Goal: Information Seeking & Learning: Learn about a topic

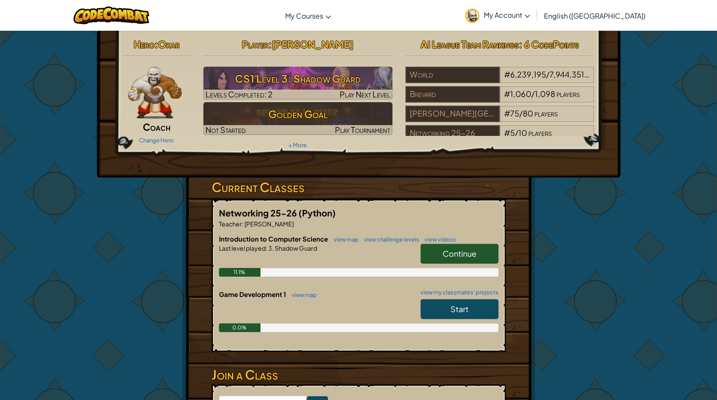
click at [436, 306] on link "Start" at bounding box center [460, 309] width 78 height 20
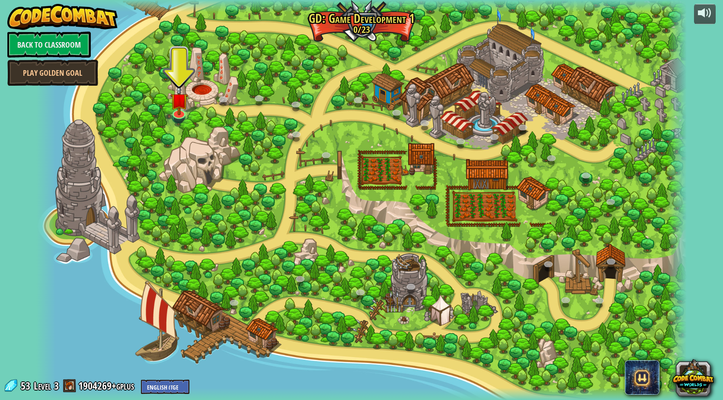
click at [188, 111] on div at bounding box center [361, 200] width 651 height 400
click at [185, 111] on img at bounding box center [179, 92] width 18 height 41
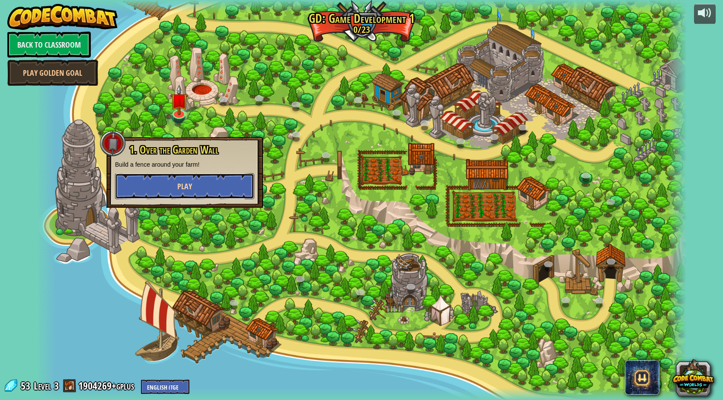
click at [185, 183] on span "Play" at bounding box center [184, 186] width 15 height 11
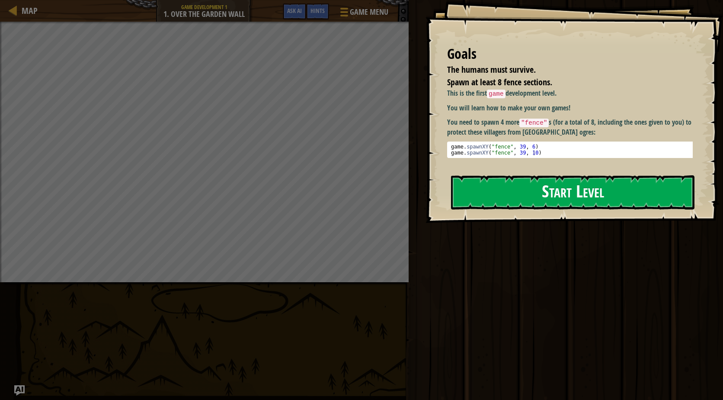
click at [486, 190] on button "Start Level" at bounding box center [573, 192] width 244 height 34
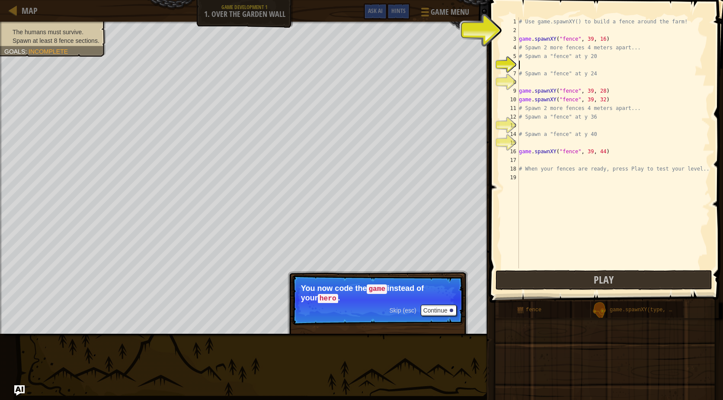
click at [535, 64] on div "# Use game.spawnXY() to build a fence around the farm! game . spawnXY ( "fence"…" at bounding box center [613, 151] width 193 height 268
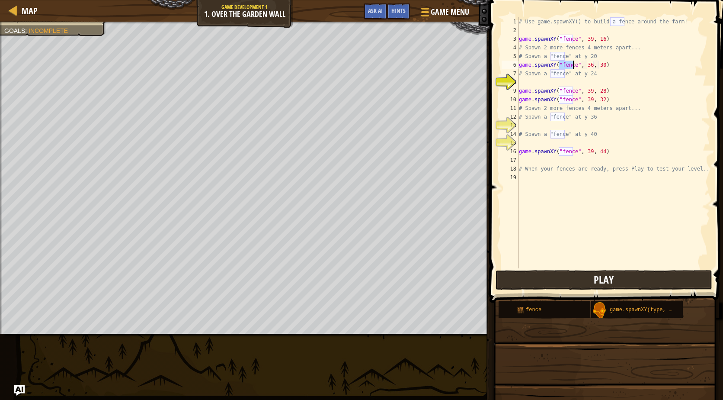
type textarea "game.spawnXY("fence", 36, 30)"
click at [586, 280] on button "Play" at bounding box center [604, 280] width 217 height 20
click at [521, 144] on div "# Use game.spawnXY() to build a fence around the farm! game . spawnXY ( "fence"…" at bounding box center [613, 151] width 193 height 268
click at [523, 126] on div "# Use game.spawnXY() to build a fence around the farm! game . spawnXY ( "fence"…" at bounding box center [613, 151] width 193 height 268
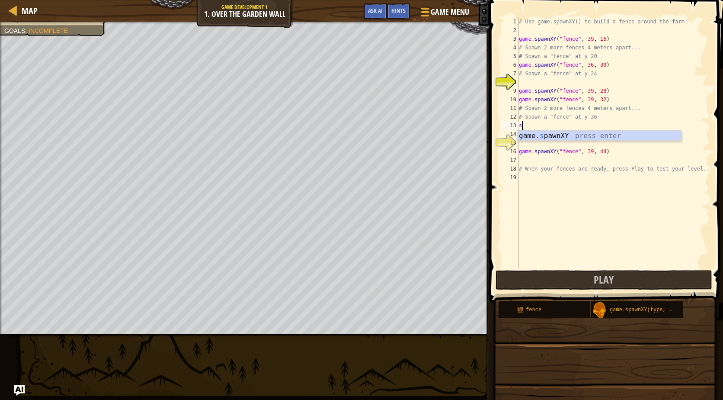
type textarea "game.spawnXY("fence", 36, 30)"
click at [540, 140] on div "# Use game.spawnXY() to build a fence around the farm! game . spawnXY ( "fence"…" at bounding box center [613, 151] width 193 height 268
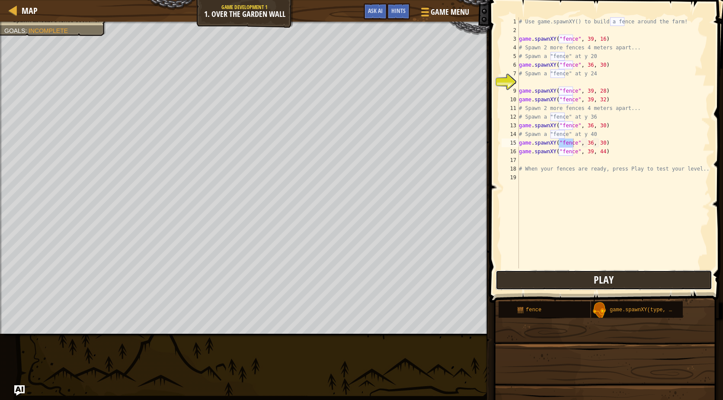
click at [559, 278] on button "Play" at bounding box center [604, 280] width 217 height 20
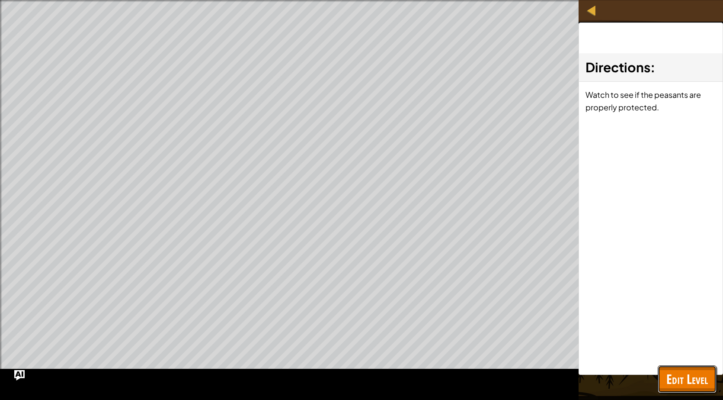
click at [672, 382] on span "Edit Level" at bounding box center [688, 379] width 42 height 18
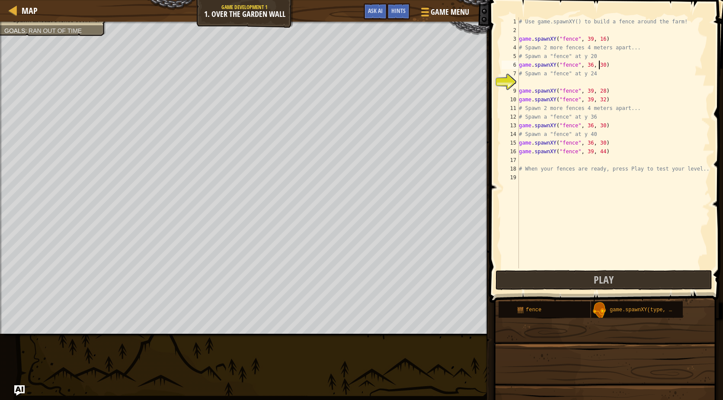
click at [600, 64] on div "# Use game.spawnXY() to build a fence around the farm! game . spawnXY ( "fence"…" at bounding box center [613, 151] width 193 height 268
click at [600, 93] on div "# Use game.spawnXY() to build a fence around the farm! game . spawnXY ( "fence"…" at bounding box center [613, 151] width 193 height 268
click at [599, 125] on div "# Use game.spawnXY() to build a fence around the farm! game . spawnXY ( "fence"…" at bounding box center [613, 151] width 193 height 268
click at [598, 141] on div "# Use game.spawnXY() to build a fence around the farm! game . spawnXY ( "fence"…" at bounding box center [613, 151] width 193 height 268
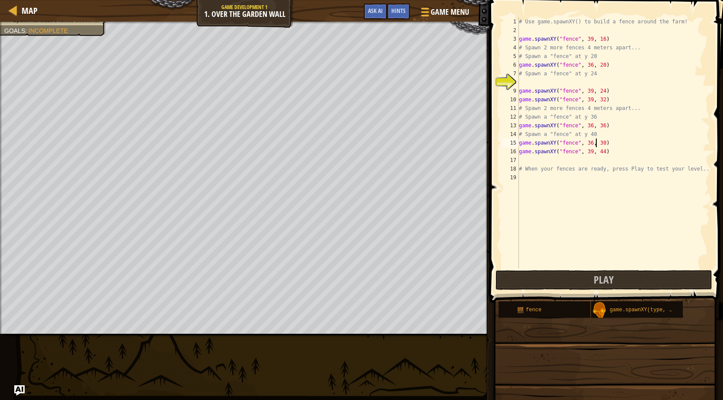
click at [599, 142] on div "# Use game.spawnXY() to build a fence around the farm! game . spawnXY ( "fence"…" at bounding box center [613, 151] width 193 height 268
type textarea "game.spawnXY("fence", 36, 40)"
click at [585, 272] on button "Play" at bounding box center [604, 280] width 217 height 20
click at [523, 80] on div "# Use game.spawnXY() to build a fence around the farm! game . spawnXY ( "fence"…" at bounding box center [613, 151] width 193 height 268
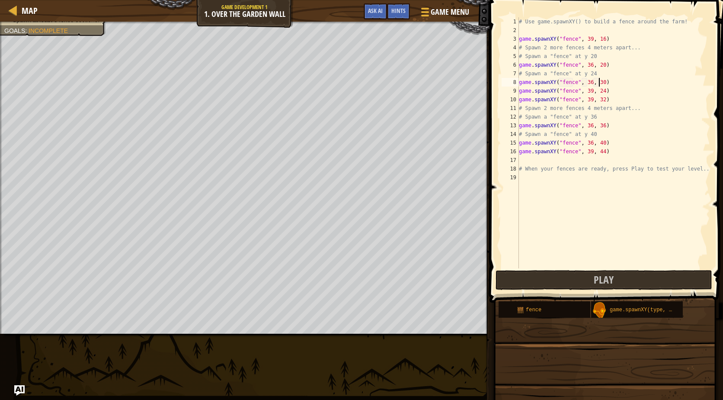
click at [598, 83] on div "# Use game.spawnXY() to build a fence around the farm! game . spawnXY ( "fence"…" at bounding box center [613, 151] width 193 height 268
type textarea "game.spawnXY("fence", 36, 29)"
click at [588, 275] on button "Play" at bounding box center [604, 280] width 217 height 20
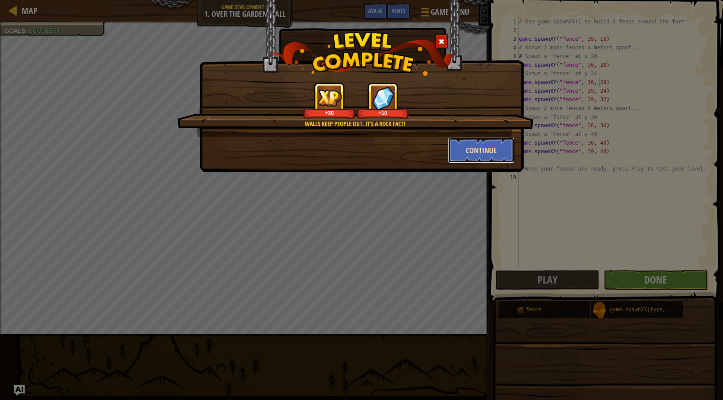
click at [467, 153] on button "Continue" at bounding box center [481, 150] width 67 height 26
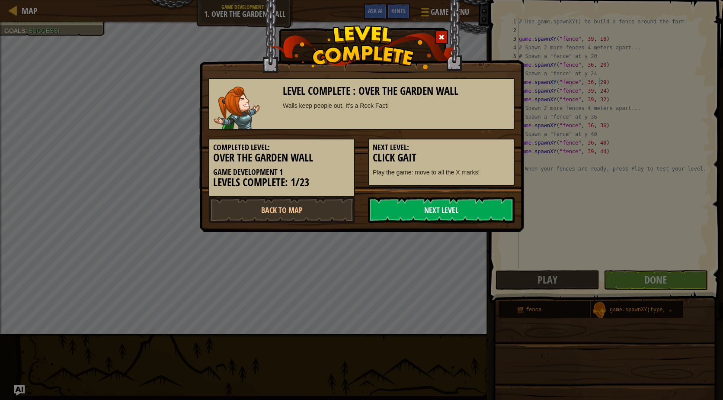
click at [472, 217] on link "Next Level" at bounding box center [441, 210] width 147 height 26
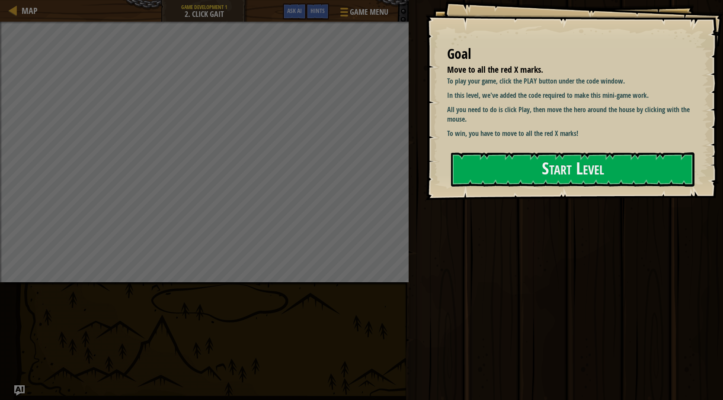
click at [555, 148] on div "Goal Move to all the red X marks. To play your game, click the PLAY button unde…" at bounding box center [575, 100] width 298 height 200
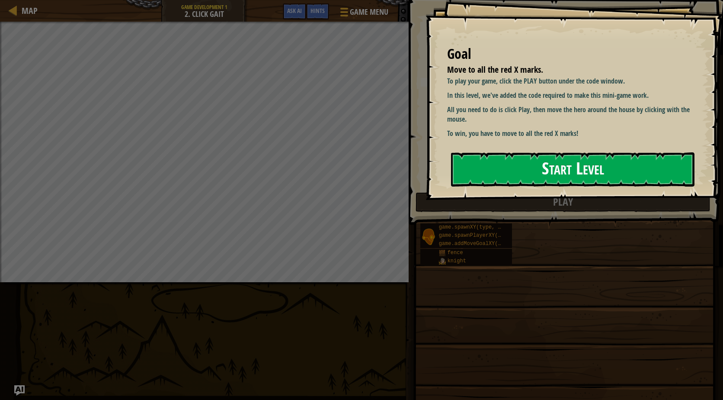
click at [556, 160] on button "Start Level" at bounding box center [573, 169] width 244 height 34
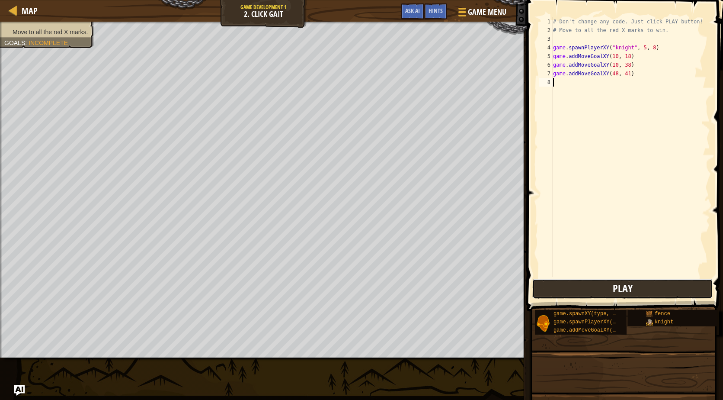
click at [569, 283] on button "Play" at bounding box center [623, 289] width 180 height 20
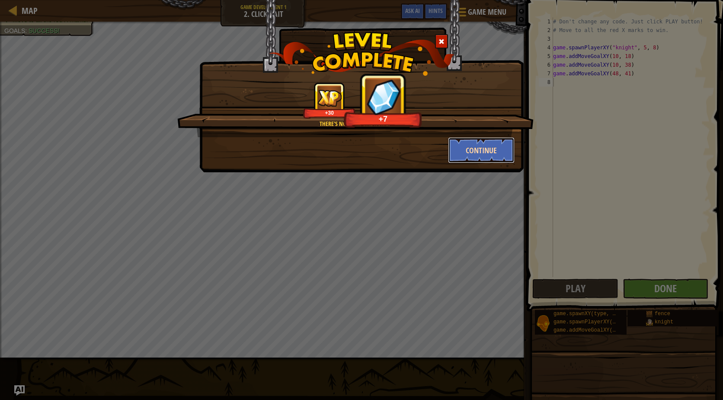
click at [468, 144] on button "Continue" at bounding box center [481, 150] width 67 height 26
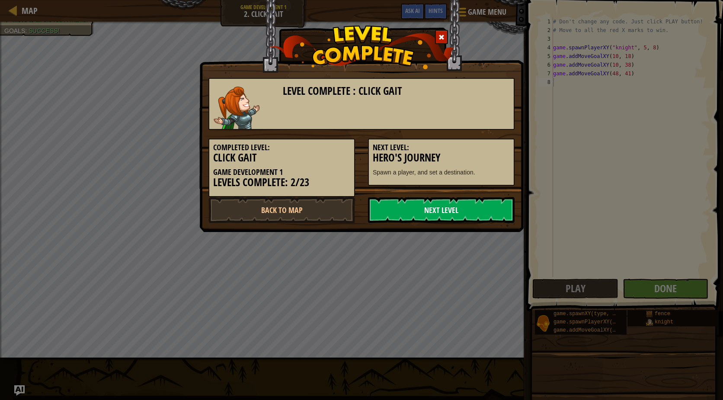
click at [434, 209] on link "Next Level" at bounding box center [441, 210] width 147 height 26
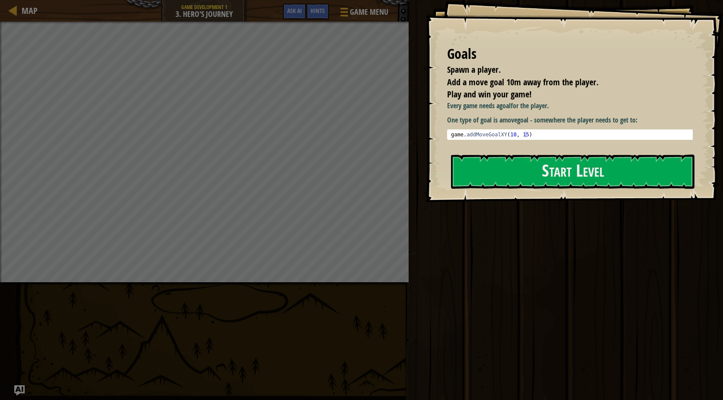
type textarea "game.addMoveGoalXY(10, 15)"
click at [471, 135] on div "game . addMoveGoalXY ( 10 , 15 )" at bounding box center [574, 141] width 248 height 18
click at [495, 173] on button "Start Level" at bounding box center [573, 171] width 244 height 34
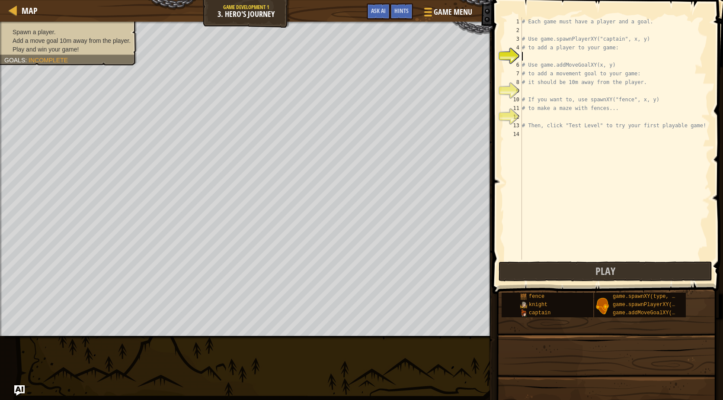
click at [537, 55] on div "# Each game must have a player and a goal. # Use game.spawnPlayerXY("captain", …" at bounding box center [615, 147] width 190 height 260
type textarea "game.addMoveGoalXY(10, 15)"
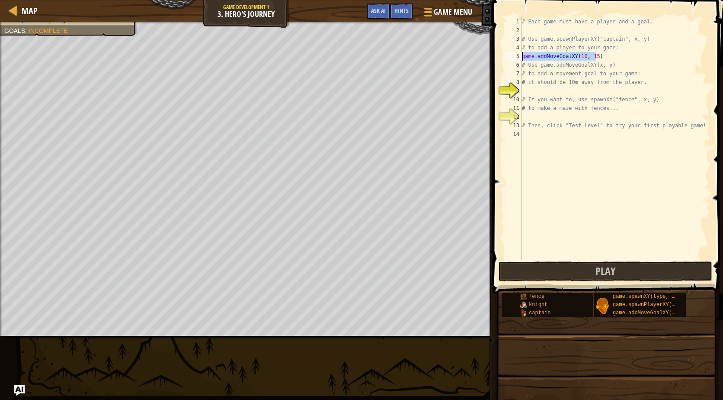
drag, startPoint x: 600, startPoint y: 60, endPoint x: 522, endPoint y: 60, distance: 77.4
click at [522, 60] on div "# Each game must have a player and a goal. # Use game.spawnPlayerXY("captain", …" at bounding box center [615, 147] width 190 height 260
click at [531, 56] on div "# Each game must have a player and a goal. # Use game.spawnPlayerXY("captain", …" at bounding box center [615, 147] width 190 height 260
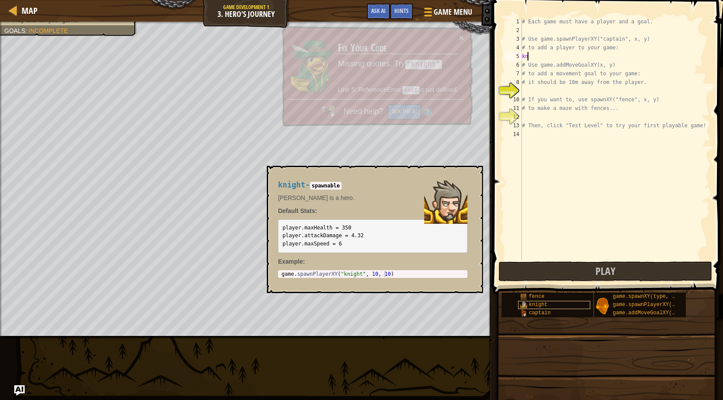
scroll to position [4, 0]
type textarea "k"
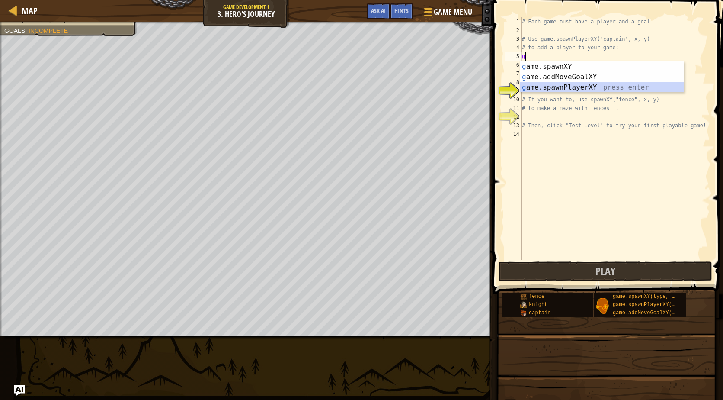
click at [596, 83] on div "g ame.spawnXY press enter g ame.addMoveGoalXY press enter g ame.spawnPlayerXY p…" at bounding box center [602, 87] width 164 height 52
type textarea "player = game.spawnPlayerXY("captain", 36, 30)"
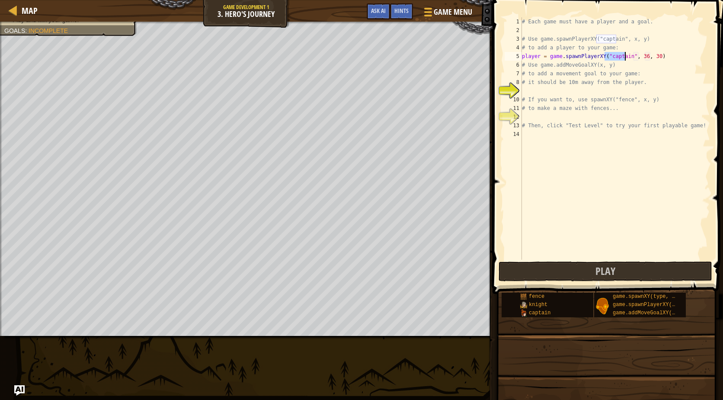
click at [526, 88] on div "# Each game must have a player and a goal. # Use game.spawnPlayerXY("captain", …" at bounding box center [615, 147] width 190 height 260
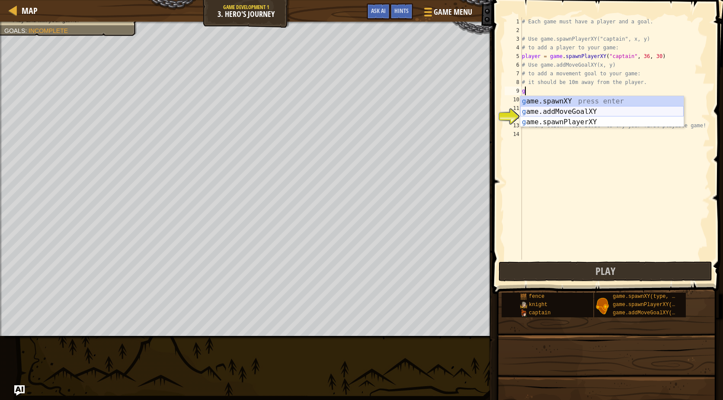
click at [604, 112] on div "g ame.spawnXY press enter g ame.addMoveGoalXY press enter g ame.spawnPlayerXY p…" at bounding box center [602, 122] width 164 height 52
type textarea "game.addMoveGoalXY(36, 30)"
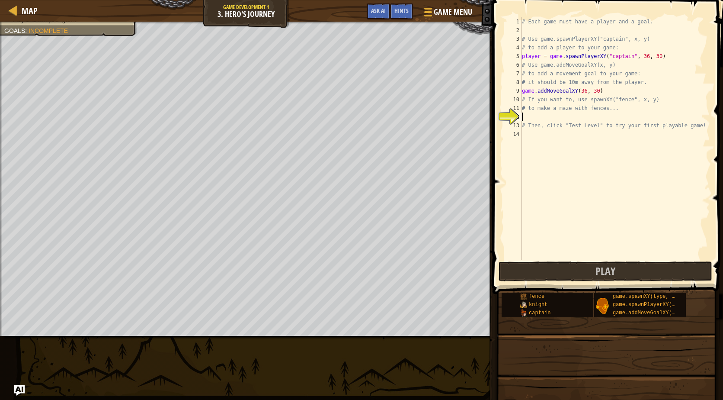
click at [563, 115] on div "# Each game must have a player and a goal. # Use game.spawnPlayerXY("captain", …" at bounding box center [615, 147] width 190 height 260
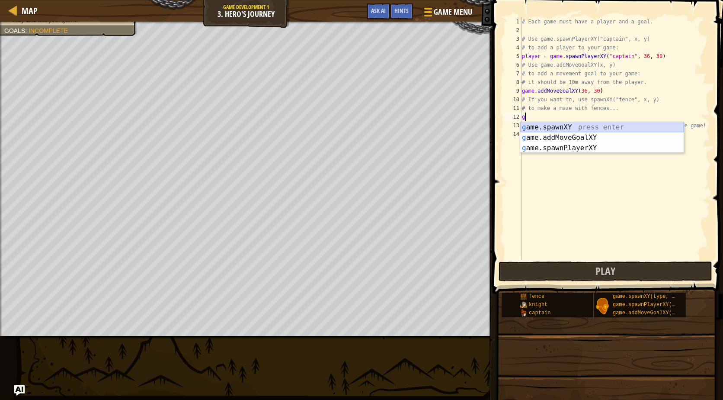
click at [585, 128] on div "g ame.spawnXY press enter g ame.addMoveGoalXY press enter g ame.spawnPlayerXY p…" at bounding box center [602, 148] width 164 height 52
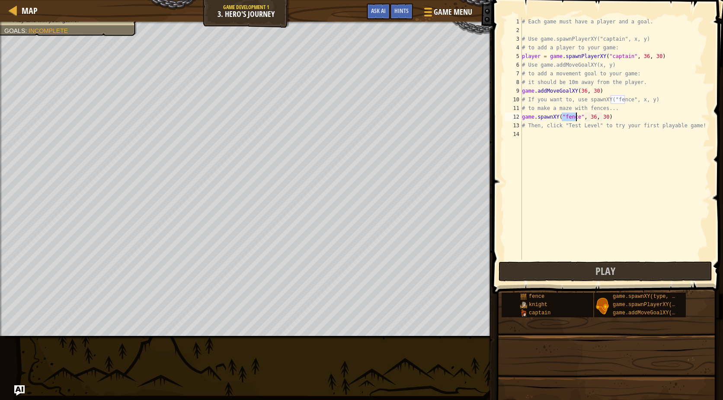
click at [626, 100] on div "# Each game must have a player and a goal. # Use game.spawnPlayerXY("captain", …" at bounding box center [615, 147] width 190 height 260
click at [600, 119] on div "# Each game must have a player and a goal. # Use game.spawnPlayerXY("captain", …" at bounding box center [615, 147] width 190 height 260
click at [597, 266] on span "Play" at bounding box center [606, 271] width 20 height 14
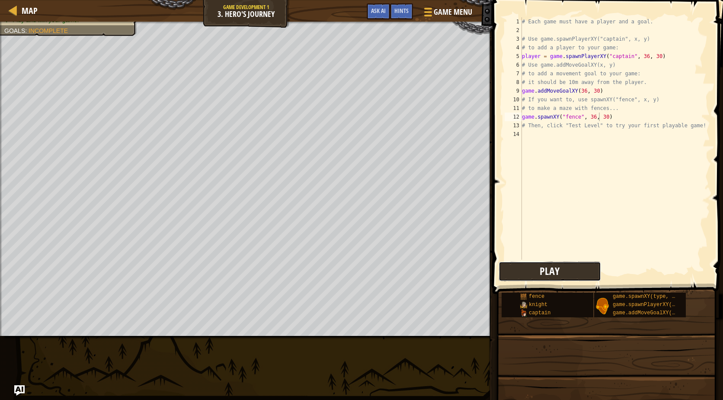
click at [520, 269] on button "Play" at bounding box center [550, 271] width 103 height 20
click at [520, 273] on button "Play" at bounding box center [550, 271] width 103 height 20
click at [577, 273] on button "Play" at bounding box center [550, 271] width 103 height 20
click at [618, 93] on div "# Each game must have a player and a goal. # Use game.spawnPlayerXY("captain", …" at bounding box center [615, 147] width 190 height 260
click at [619, 98] on div "# Each game must have a player and a goal. # Use game.spawnPlayerXY("captain", …" at bounding box center [615, 147] width 190 height 260
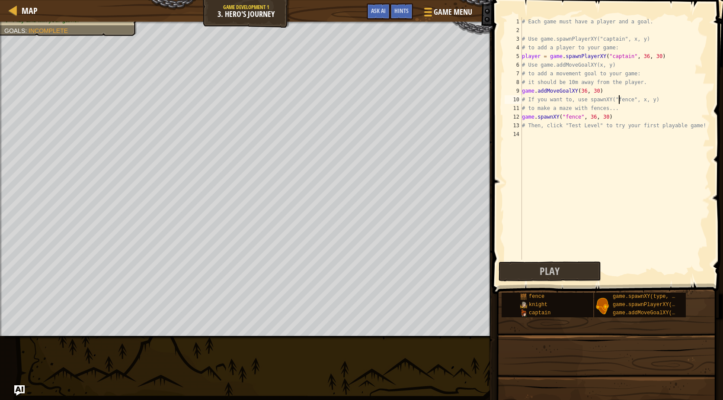
click at [619, 116] on div "# Each game must have a player and a goal. # Use game.spawnPlayerXY("captain", …" at bounding box center [615, 147] width 190 height 260
type textarea "game.spawnXY("fence", 36, 30)"
click at [616, 142] on div "# Each game must have a player and a goal. # Use game.spawnPlayerXY("captain", …" at bounding box center [615, 147] width 190 height 260
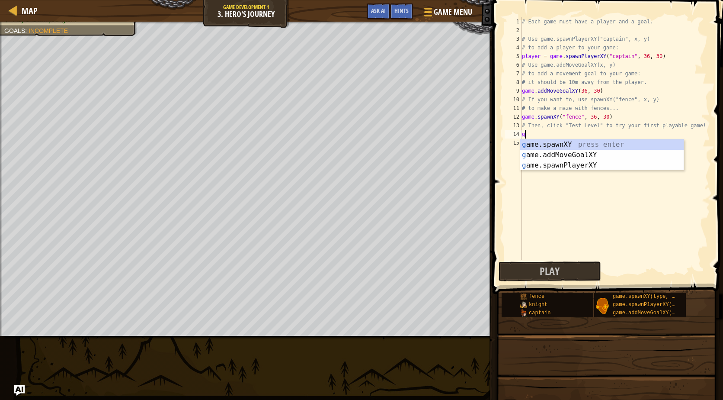
click at [616, 142] on div "g ame.spawnXY press enter g ame.addMoveGoalXY press enter g ame.spawnPlayerXY p…" at bounding box center [602, 165] width 164 height 52
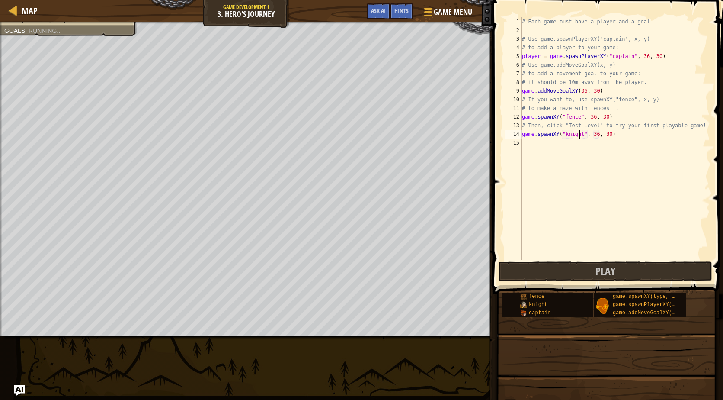
scroll to position [4, 5]
click at [593, 135] on div "# Each game must have a player and a goal. # Use game.spawnPlayerXY("captain", …" at bounding box center [615, 147] width 190 height 260
click at [590, 117] on div "# Each game must have a player and a goal. # Use game.spawnPlayerXY("captain", …" at bounding box center [615, 147] width 190 height 260
click at [620, 270] on button "Play" at bounding box center [606, 271] width 214 height 20
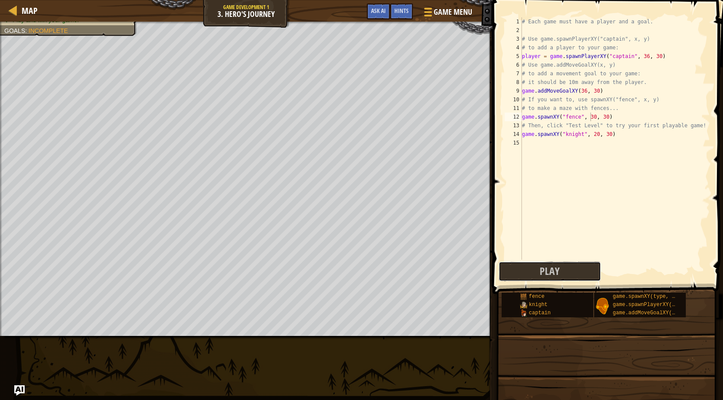
drag, startPoint x: 541, startPoint y: 268, endPoint x: 516, endPoint y: 241, distance: 37.1
click at [532, 255] on div "game.spawnXY("fence", 30, 30) 1 2 3 4 5 6 7 8 9 10 11 12 13 14 15 # Each game m…" at bounding box center [606, 163] width 233 height 319
drag, startPoint x: 537, startPoint y: 271, endPoint x: 533, endPoint y: 271, distance: 4.3
click at [533, 271] on button "Play" at bounding box center [550, 271] width 103 height 20
click at [569, 92] on div "# Each game must have a player and a goal. # Use game.spawnPlayerXY("captain", …" at bounding box center [615, 147] width 190 height 260
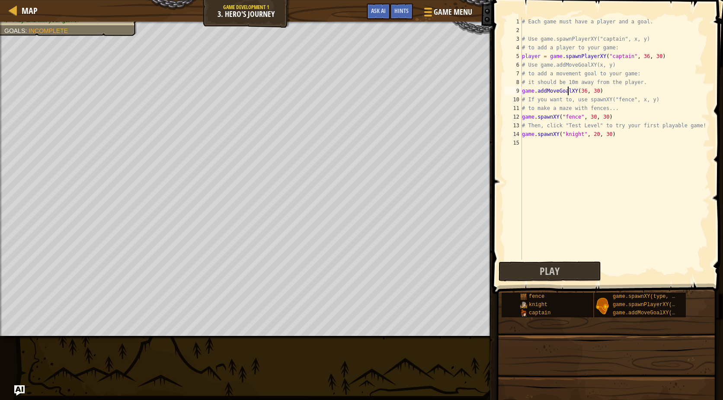
click at [569, 92] on div "# Each game must have a player and a goal. # Use game.spawnPlayerXY("captain", …" at bounding box center [615, 147] width 190 height 260
click at [605, 93] on div "# Each game must have a player and a goal. # Use game.spawnPlayerXY("captain", …" at bounding box center [615, 138] width 190 height 242
click at [620, 112] on div "# Each game must have a player and a goal. # Use game.spawnPlayerXY("captain", …" at bounding box center [615, 147] width 190 height 260
type textarea "# to make a maze with fences..."
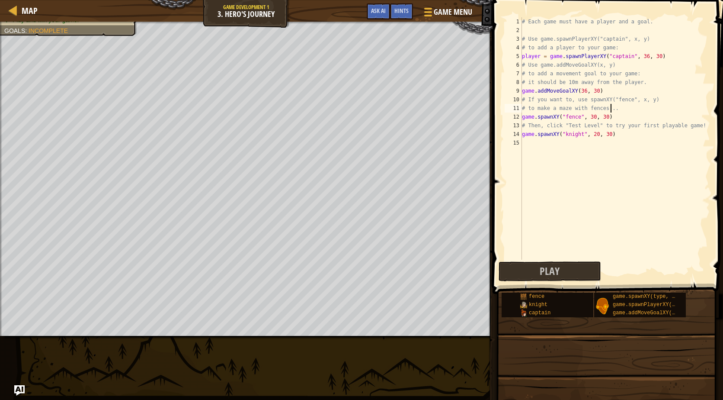
scroll to position [4, 0]
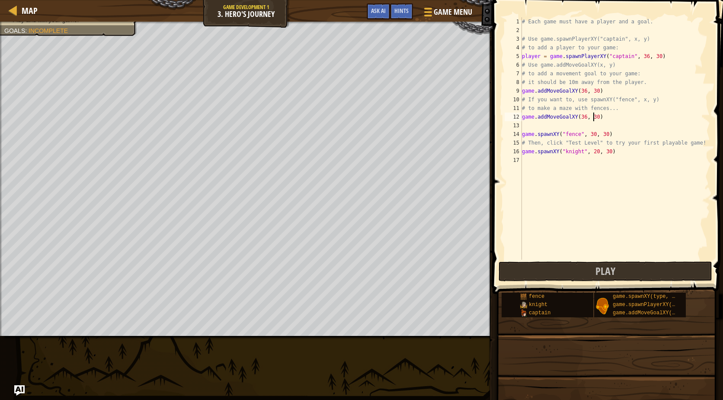
click at [593, 117] on div "# Each game must have a player and a goal. # Use game.spawnPlayerXY("captain", …" at bounding box center [615, 147] width 190 height 260
click at [582, 119] on div "# Each game must have a player and a goal. # Use game.spawnPlayerXY("captain", …" at bounding box center [615, 147] width 190 height 260
type textarea "game.addMoveGoalXY(50, 30)"
click at [566, 269] on button "Play" at bounding box center [606, 271] width 214 height 20
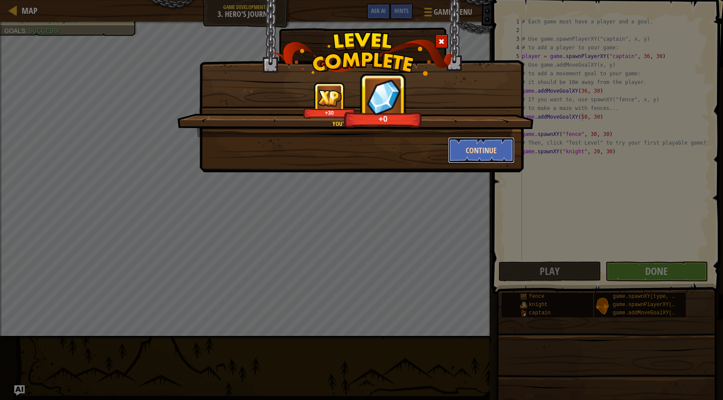
click at [486, 154] on button "Continue" at bounding box center [481, 150] width 67 height 26
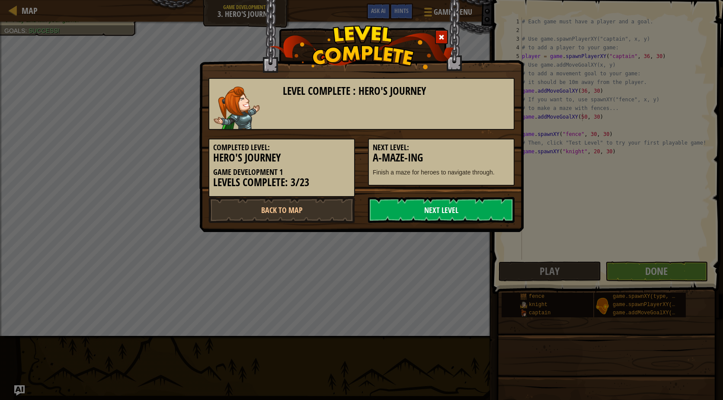
click at [483, 204] on link "Next Level" at bounding box center [441, 210] width 147 height 26
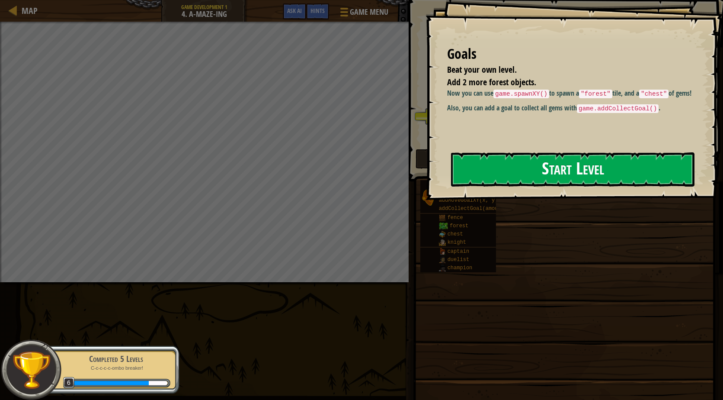
click at [504, 163] on button "Start Level" at bounding box center [573, 169] width 244 height 34
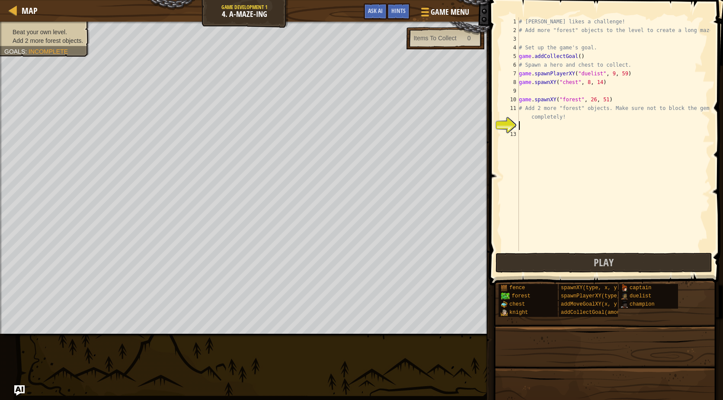
click at [526, 125] on div "# [PERSON_NAME] likes a challenge! # Add more "forest" objects to the level to …" at bounding box center [613, 142] width 193 height 251
click at [681, 259] on button "Play" at bounding box center [604, 263] width 217 height 20
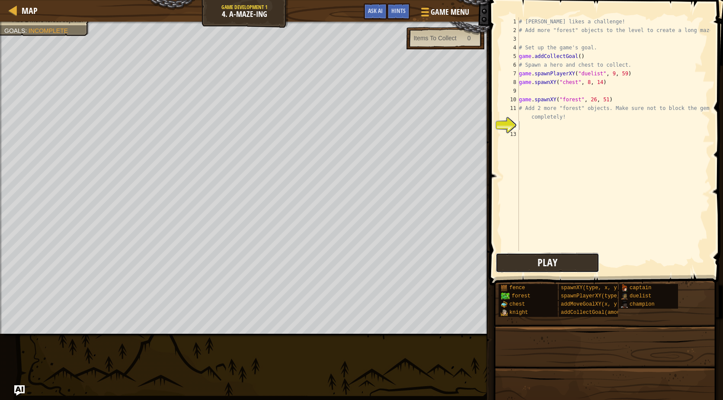
click at [548, 266] on span "Play" at bounding box center [548, 262] width 20 height 14
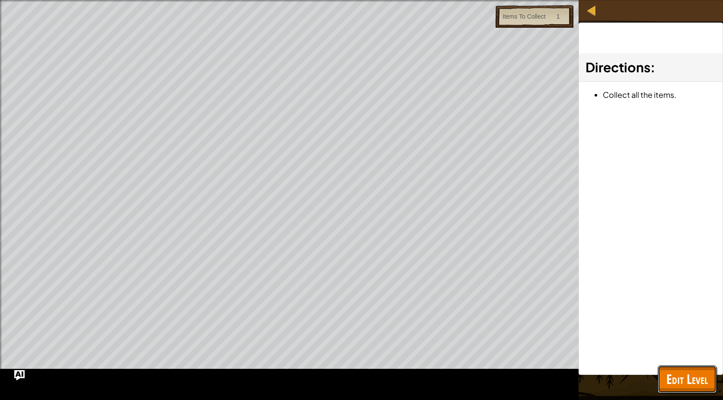
click at [703, 382] on span "Edit Level" at bounding box center [688, 379] width 42 height 18
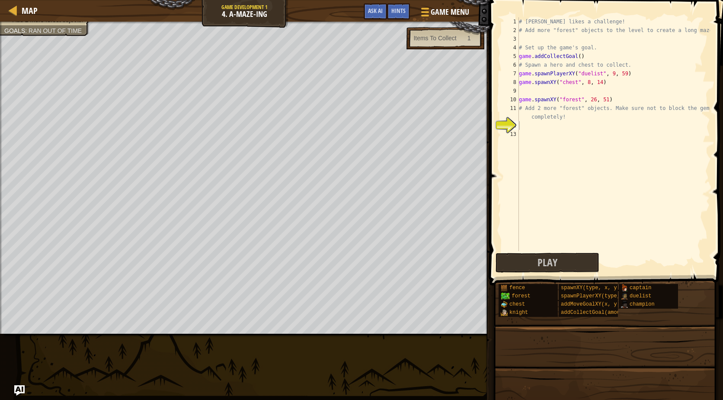
click at [568, 84] on div "# [PERSON_NAME] likes a challenge! # Add more "forest" objects to the level to …" at bounding box center [613, 142] width 193 height 251
type textarea "game.spawnXY("chest", 8, 14)"
click at [562, 90] on div "# [PERSON_NAME] likes a challenge! # Add more "forest" objects to the level to …" at bounding box center [613, 134] width 193 height 234
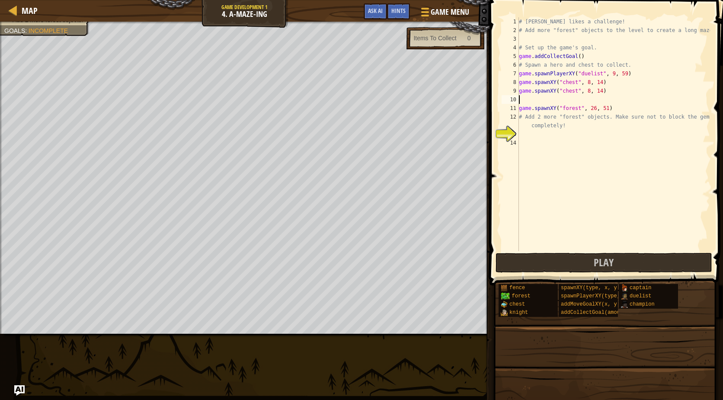
click at [541, 107] on div "# [PERSON_NAME] likes a challenge! # Add more "forest" objects to the level to …" at bounding box center [613, 142] width 193 height 251
click at [634, 104] on div "# [PERSON_NAME] likes a challenge! # Add more "forest" objects to the level to …" at bounding box center [613, 134] width 193 height 234
type textarea "game.spawnXY("forest", 26, 51)"
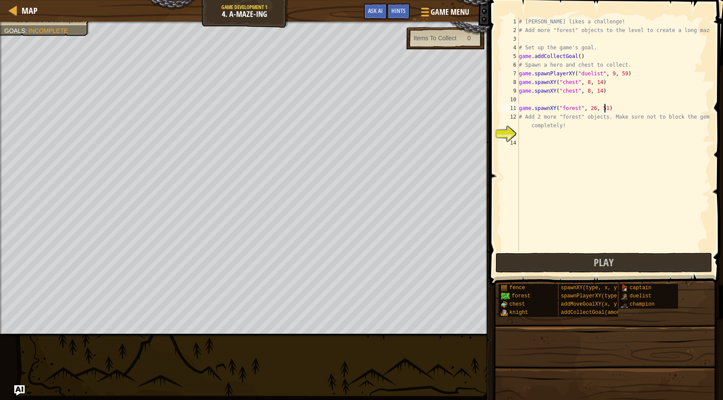
paste textarea
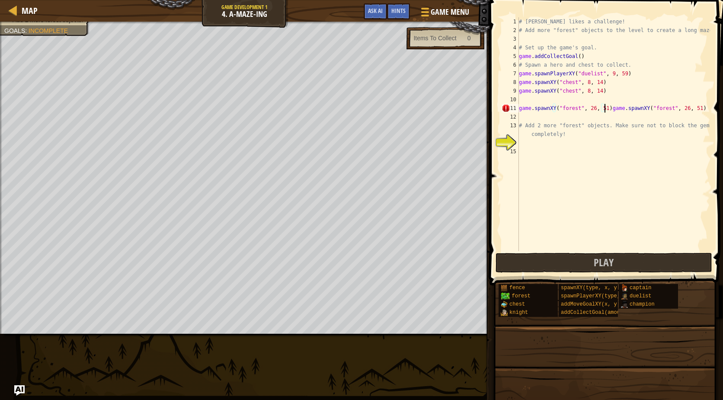
click at [604, 111] on div "# [PERSON_NAME] likes a challenge! # Add more "forest" objects to the level to …" at bounding box center [613, 142] width 193 height 251
type textarea "game.spawnXY("forest", 26, 51)"
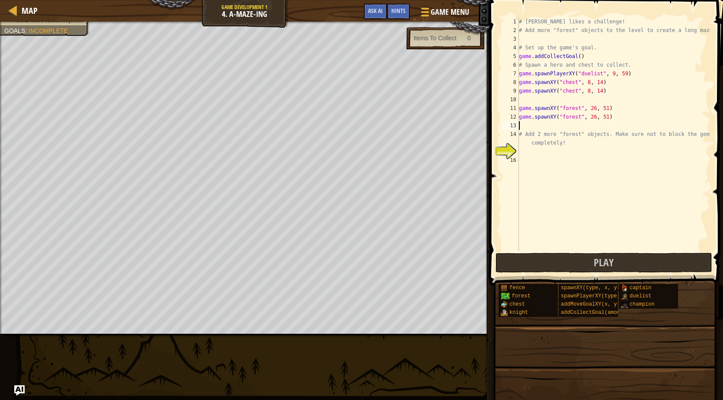
click at [553, 128] on div "# [PERSON_NAME] likes a challenge! # Add more "forest" objects to the level to …" at bounding box center [613, 142] width 193 height 251
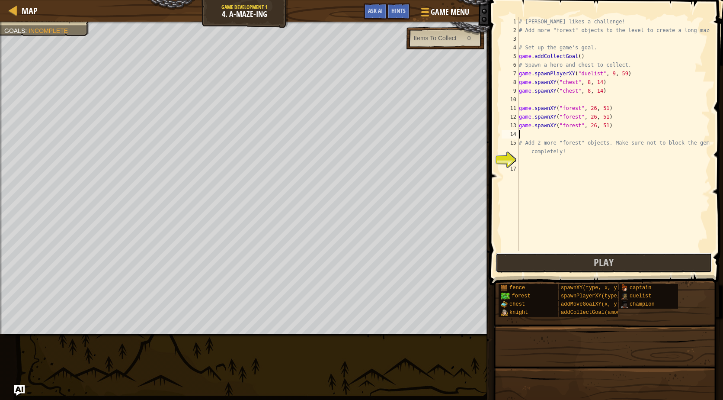
click at [540, 260] on button "Play" at bounding box center [604, 263] width 217 height 20
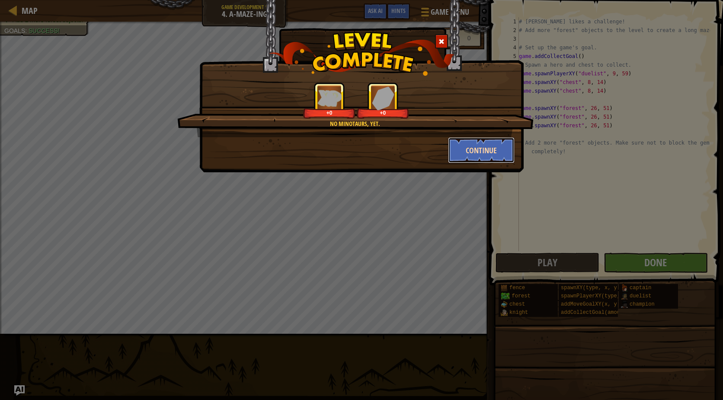
click at [490, 150] on button "Continue" at bounding box center [481, 150] width 67 height 26
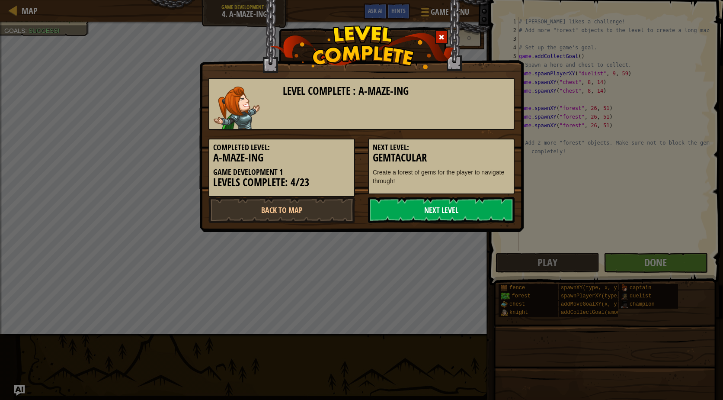
click at [463, 213] on link "Next Level" at bounding box center [441, 210] width 147 height 26
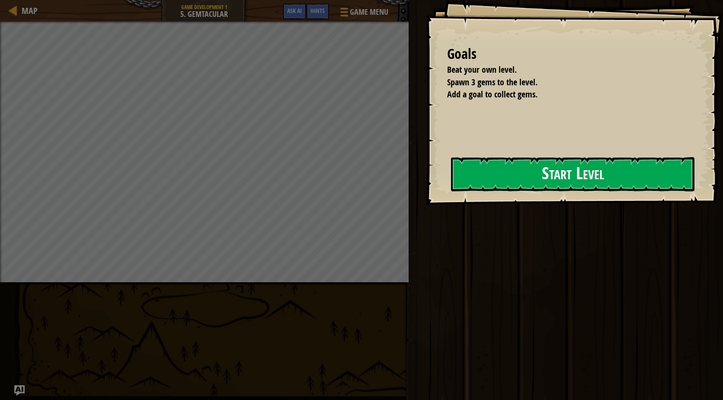
click at [450, 172] on div "Goals Beat your own level. Spawn 3 gems to the level. Add a goal to collect gem…" at bounding box center [575, 102] width 298 height 205
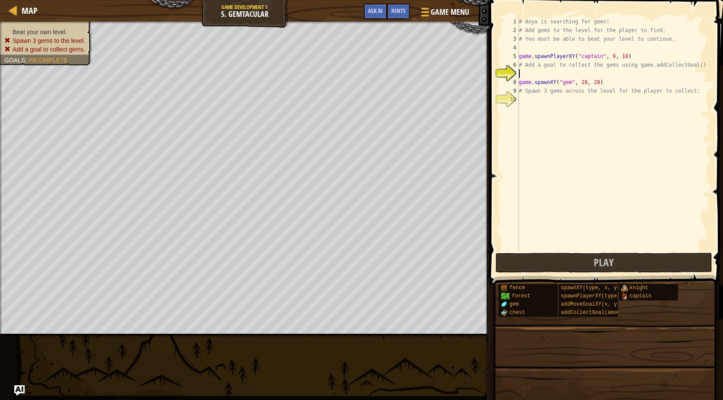
type textarea "g"
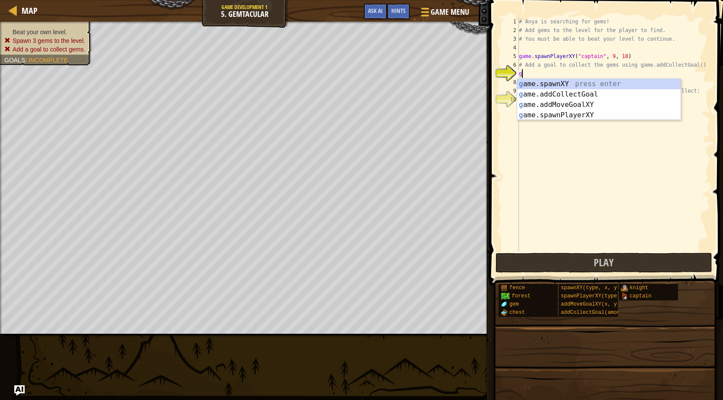
scroll to position [4, 0]
click at [594, 91] on div "g ame.spawnXY press enter g ame.addCollectGoal press enter g ame.addMoveGoalXY …" at bounding box center [599, 110] width 164 height 62
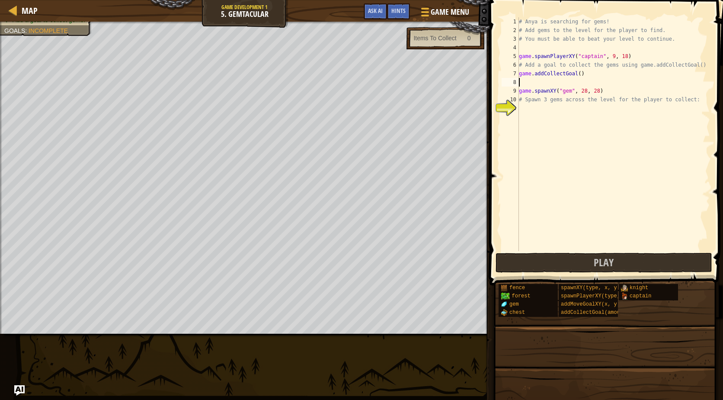
click at [576, 73] on div "# Anya is searching for gems! # Add gems to the level for the player to find. #…" at bounding box center [613, 142] width 193 height 251
type textarea "game.addCollectGoal(2)"
click at [569, 84] on div "# Anya is searching for gems! # Add gems to the level for the player to find. #…" at bounding box center [613, 142] width 193 height 251
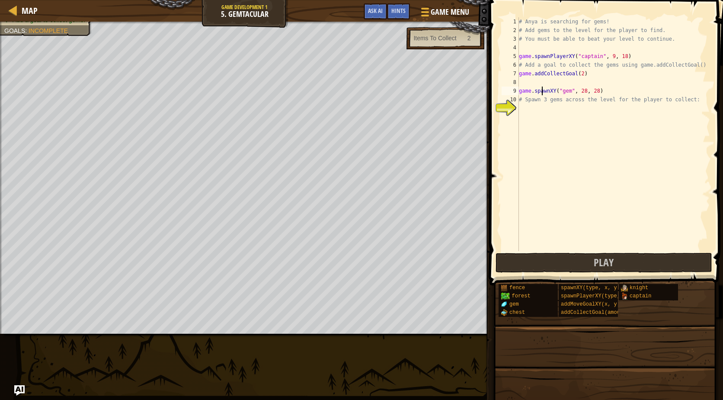
click at [541, 91] on div "# Anya is searching for gems! # Add gems to the level for the player to find. #…" at bounding box center [613, 142] width 193 height 251
click at [632, 90] on div "# Anya is searching for gems! # Add gems to the level for the player to find. #…" at bounding box center [613, 134] width 193 height 234
type textarea "game.spawnXY("gem", 28, 28)"
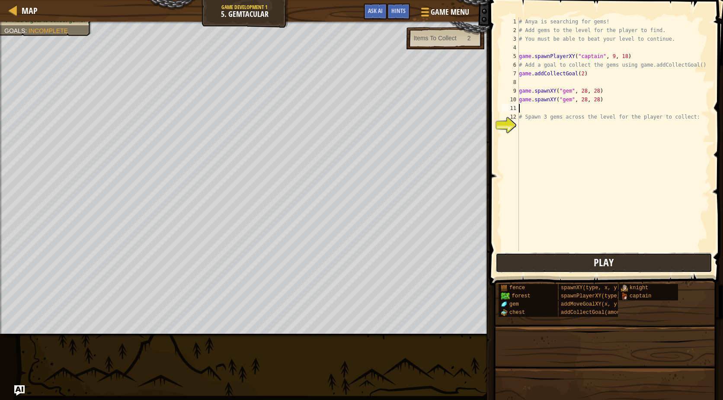
click at [552, 263] on button "Play" at bounding box center [604, 263] width 217 height 20
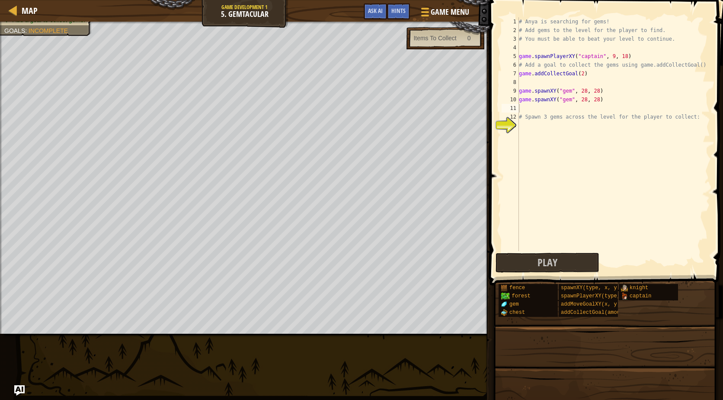
click at [593, 100] on div "# Anya is searching for gems! # Add gems to the level for the player to find. #…" at bounding box center [613, 142] width 193 height 251
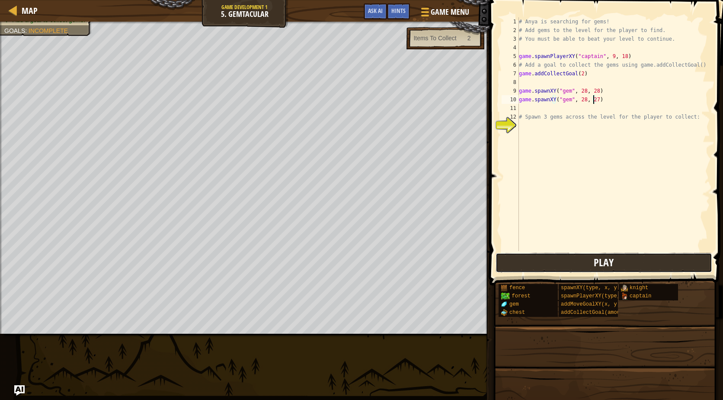
click at [659, 263] on button "Play" at bounding box center [604, 263] width 217 height 20
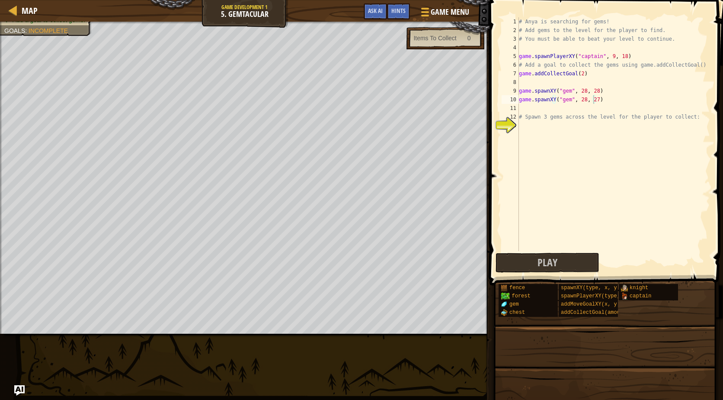
click at [544, 100] on div "# Anya is searching for gems! # Add gems to the level for the player to find. #…" at bounding box center [613, 142] width 193 height 251
type textarea "game.spawnXY("gem", 28, 27)"
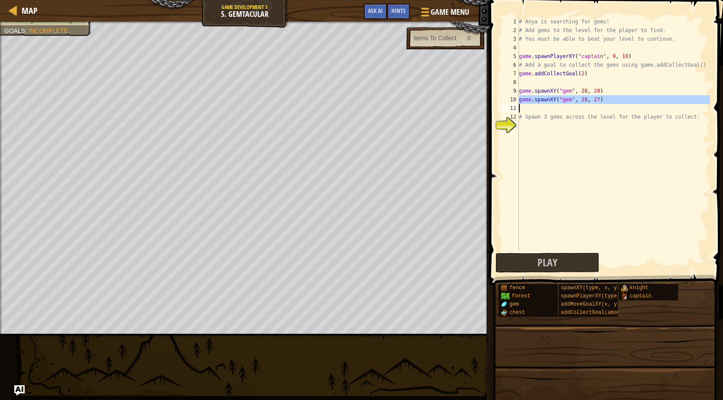
click at [547, 106] on div "# Anya is searching for gems! # Add gems to the level for the player to find. #…" at bounding box center [613, 134] width 193 height 234
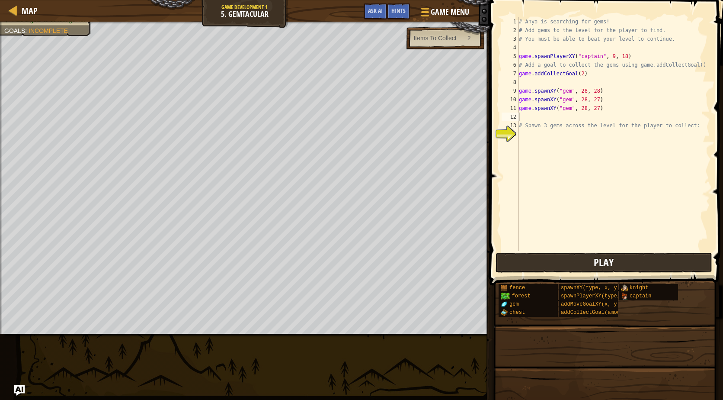
drag, startPoint x: 557, startPoint y: 278, endPoint x: 553, endPoint y: 268, distance: 10.5
click at [556, 278] on span at bounding box center [606, 403] width 228 height 256
click at [553, 261] on button "Play" at bounding box center [604, 263] width 217 height 20
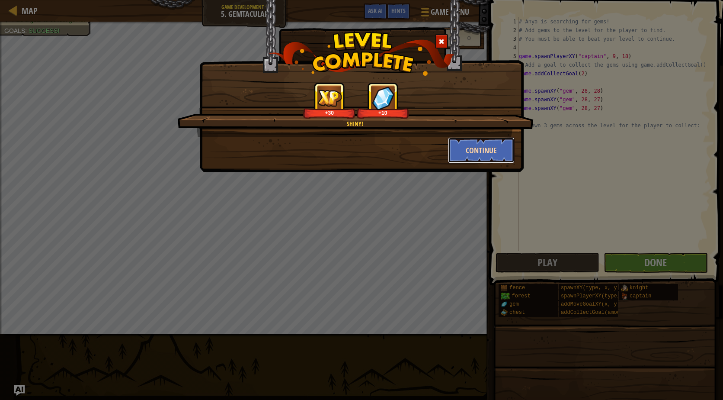
click at [495, 149] on button "Continue" at bounding box center [481, 150] width 67 height 26
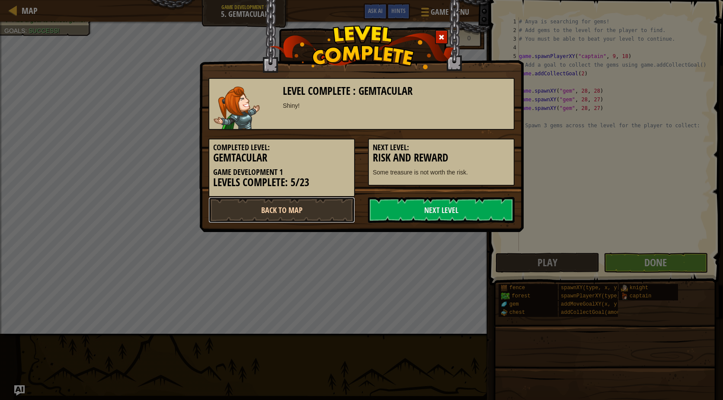
click at [315, 217] on link "Back to Map" at bounding box center [282, 210] width 147 height 26
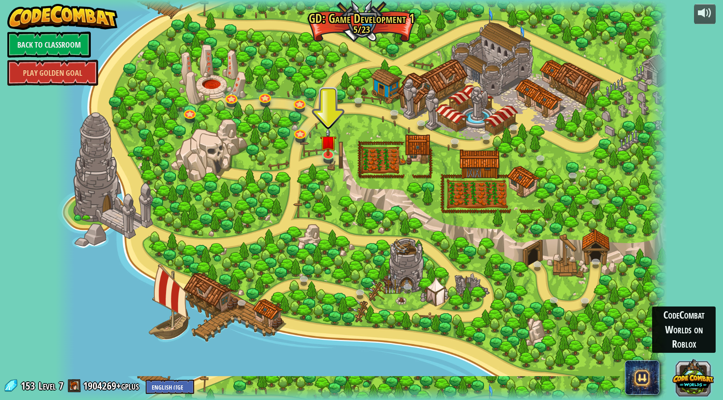
click at [695, 370] on button at bounding box center [694, 377] width 42 height 42
